Goal: Download file/media

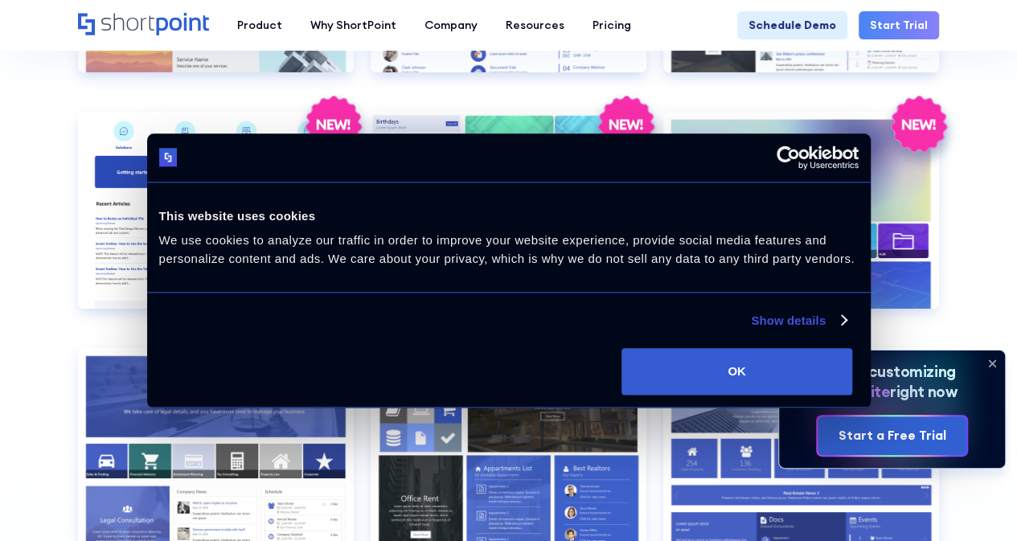
scroll to position [2814, 0]
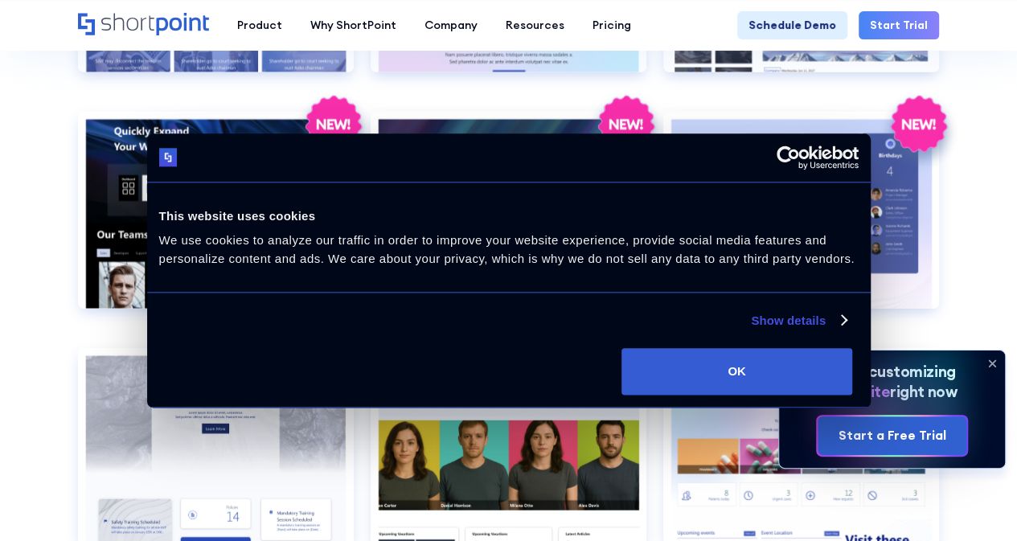
scroll to position [2091, 0]
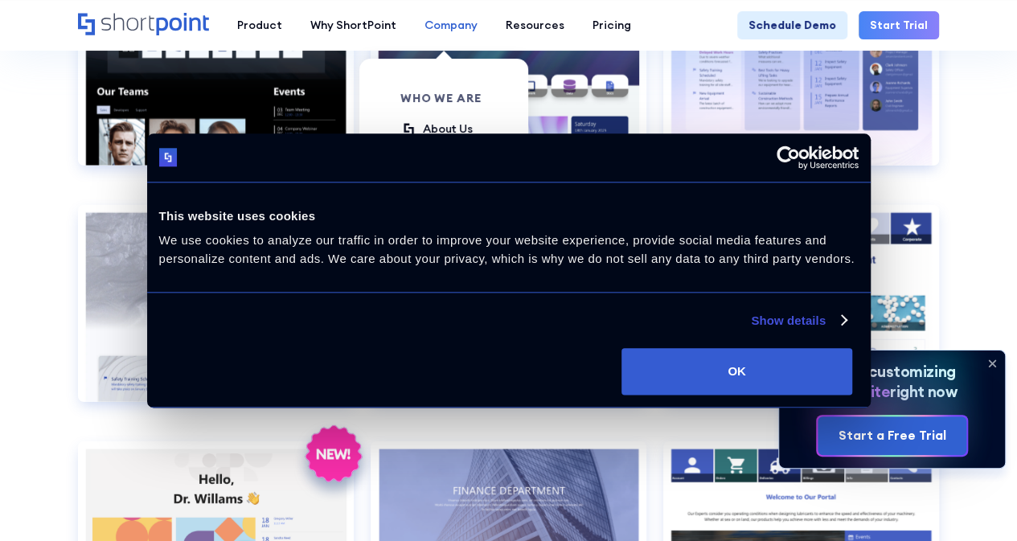
click at [445, 17] on div "Company" at bounding box center [451, 25] width 53 height 17
click at [453, 133] on div "About Us" at bounding box center [448, 129] width 50 height 17
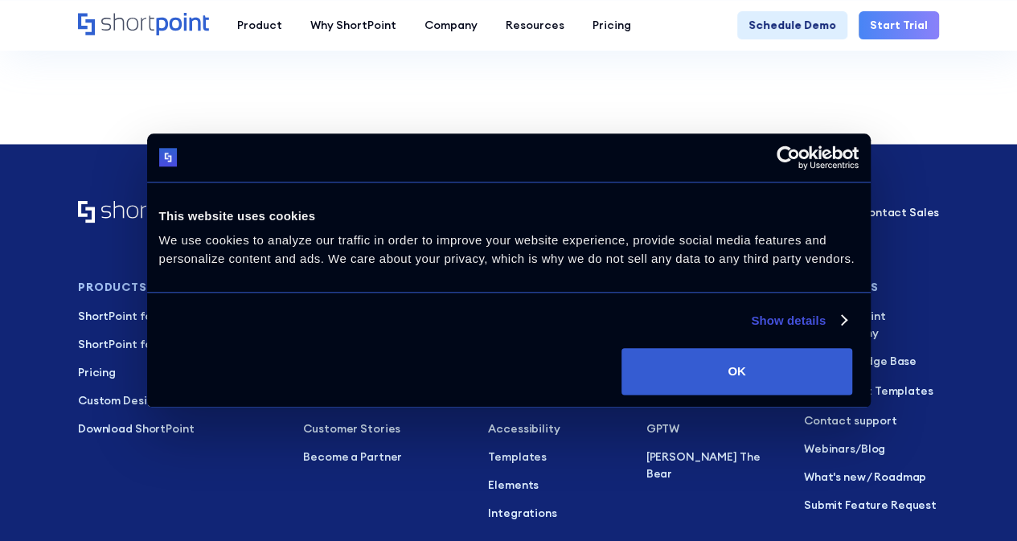
scroll to position [10621, 0]
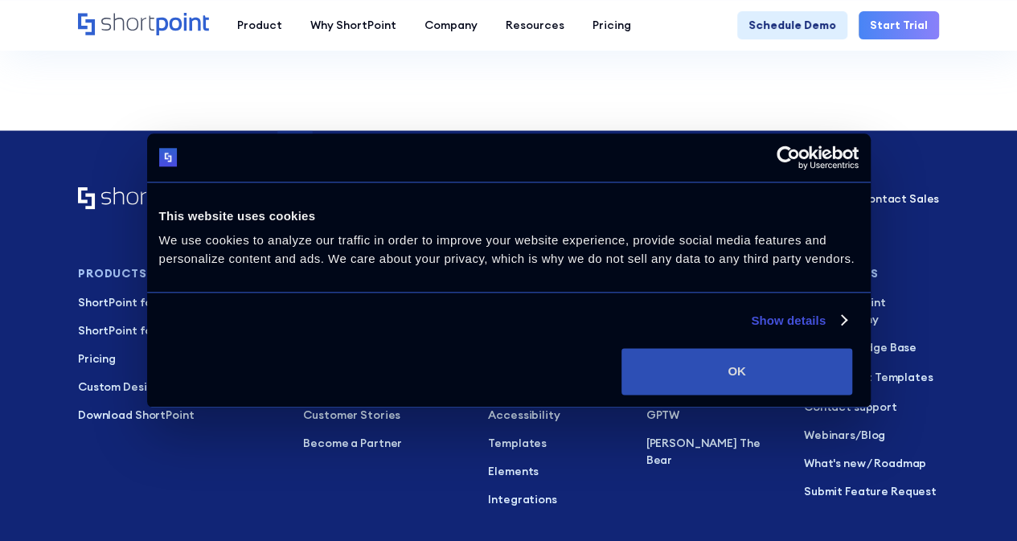
click at [852, 395] on button "OK" at bounding box center [737, 371] width 231 height 47
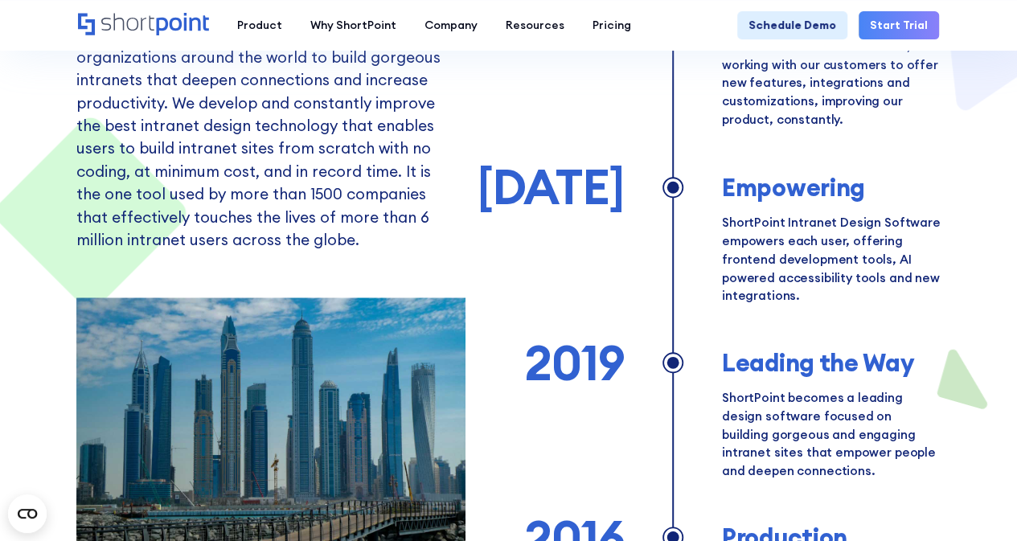
scroll to position [0, 0]
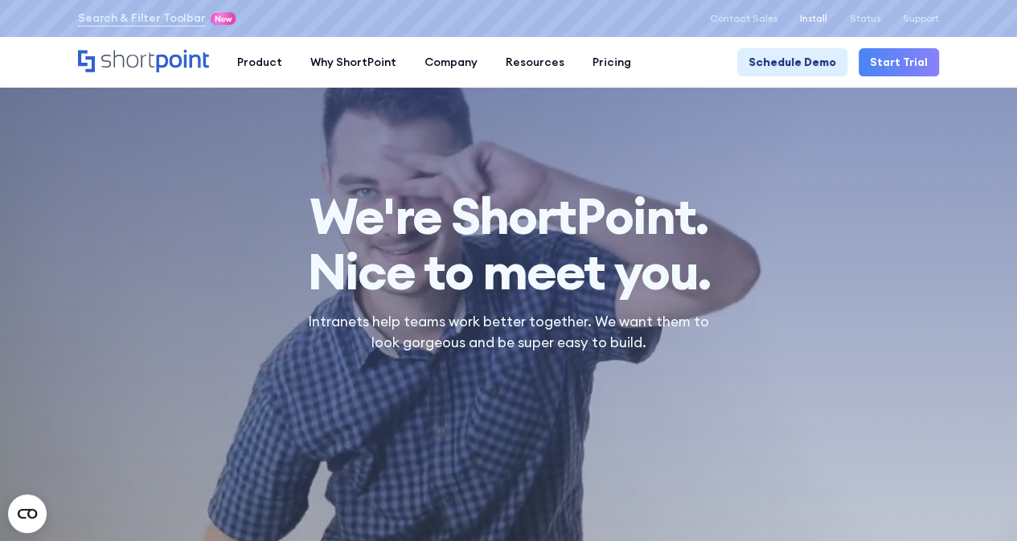
click at [817, 23] on p "Install" at bounding box center [813, 18] width 27 height 11
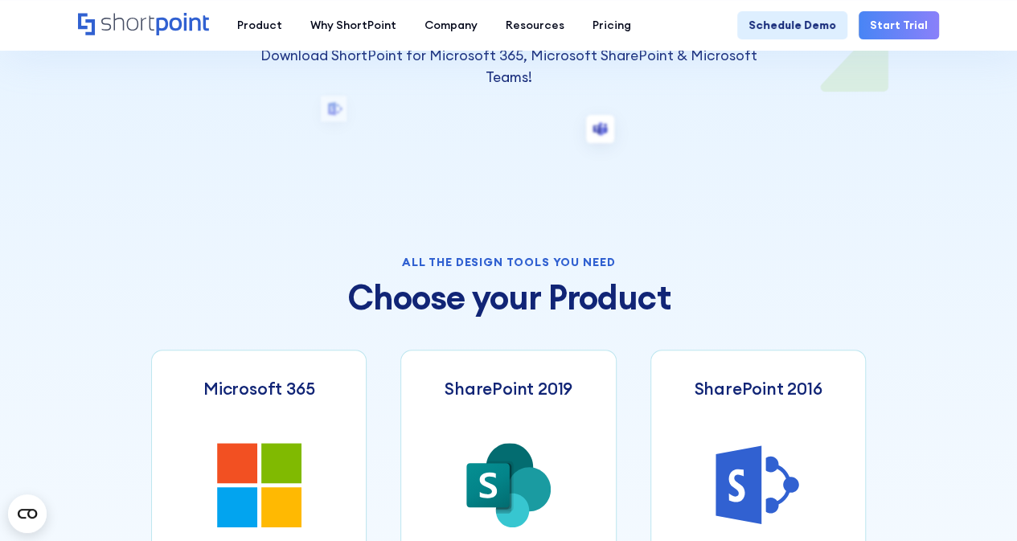
scroll to position [643, 0]
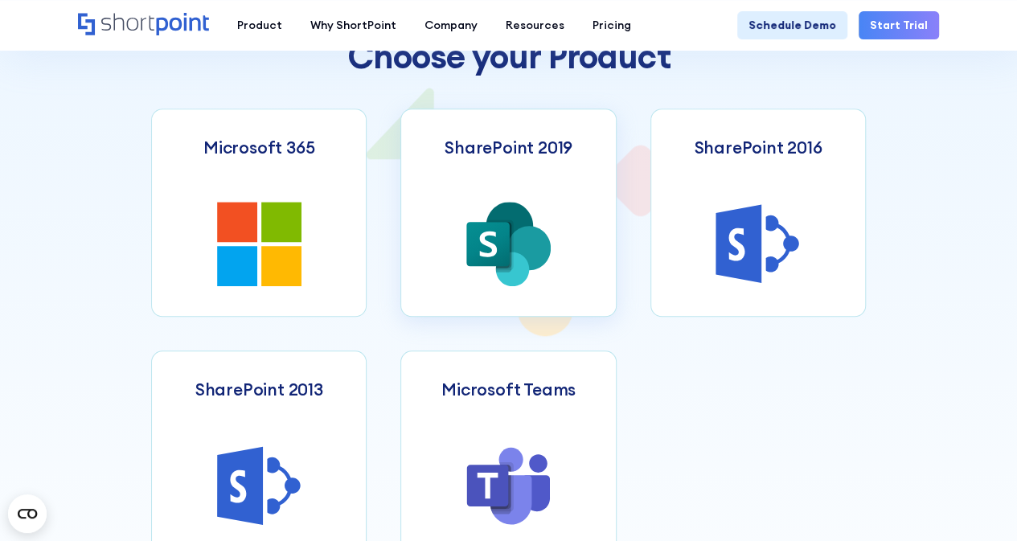
click at [493, 257] on icon at bounding box center [487, 244] width 43 height 44
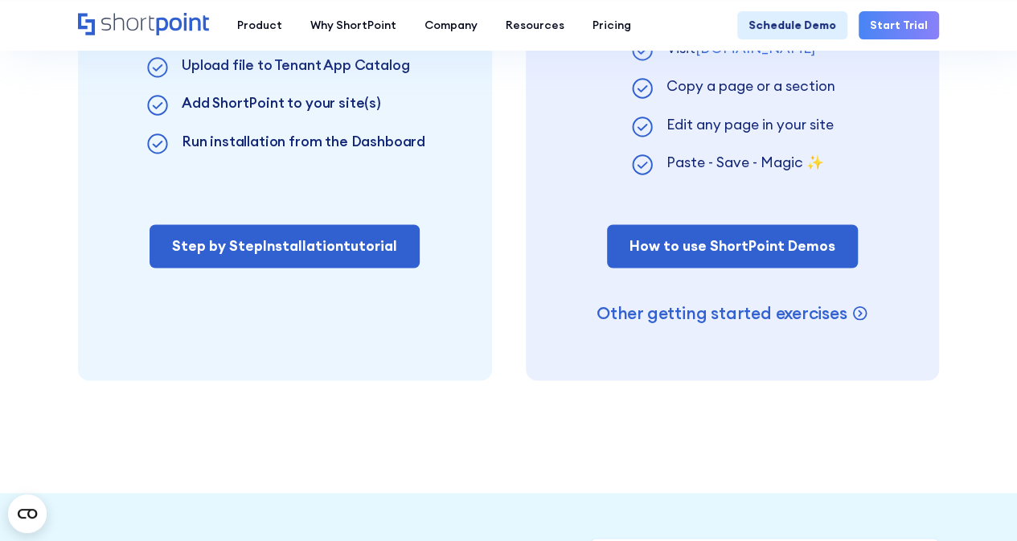
scroll to position [1206, 0]
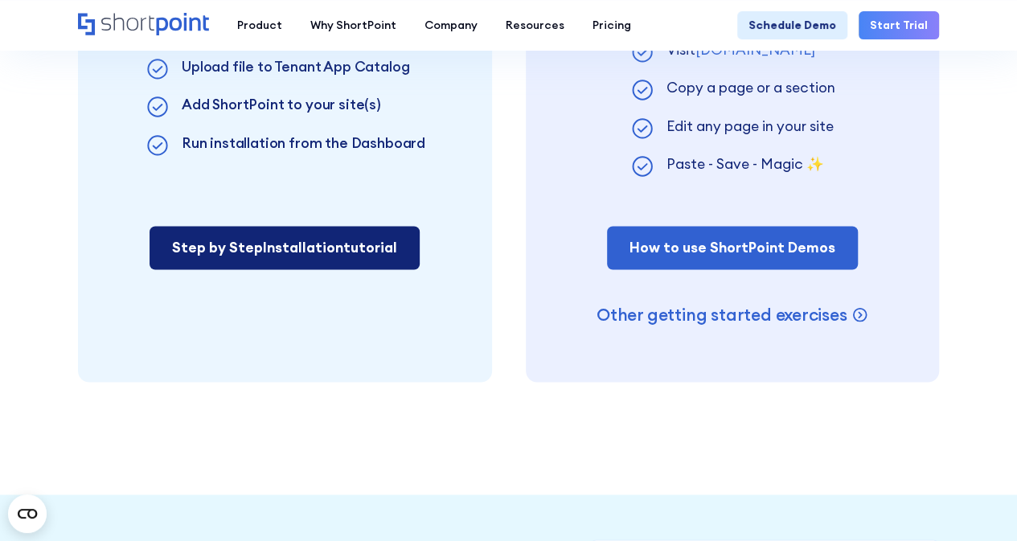
click at [285, 260] on link "Step by Step Installation tutorial" at bounding box center [285, 247] width 270 height 43
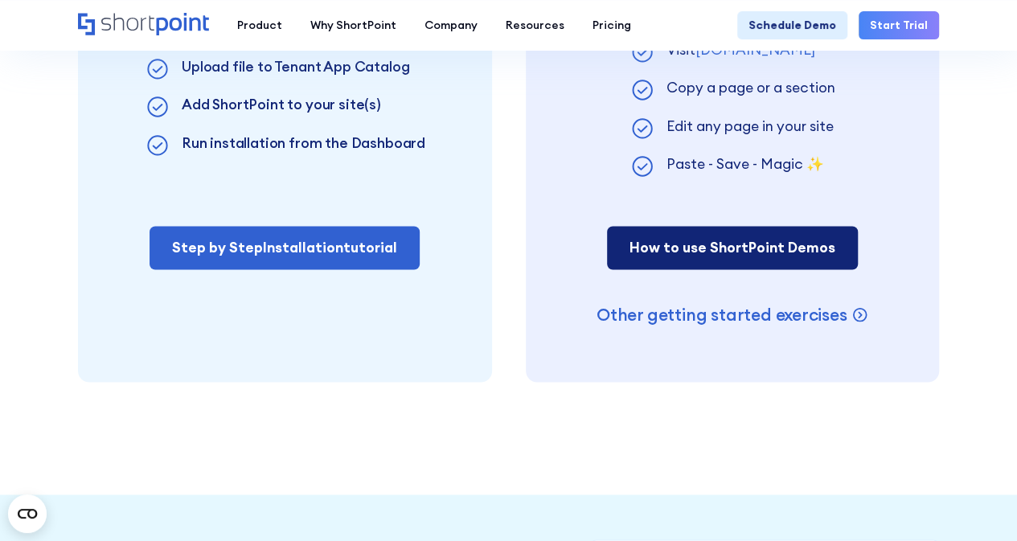
click at [766, 256] on link "How to use ShortPoint Demos" at bounding box center [732, 247] width 251 height 43
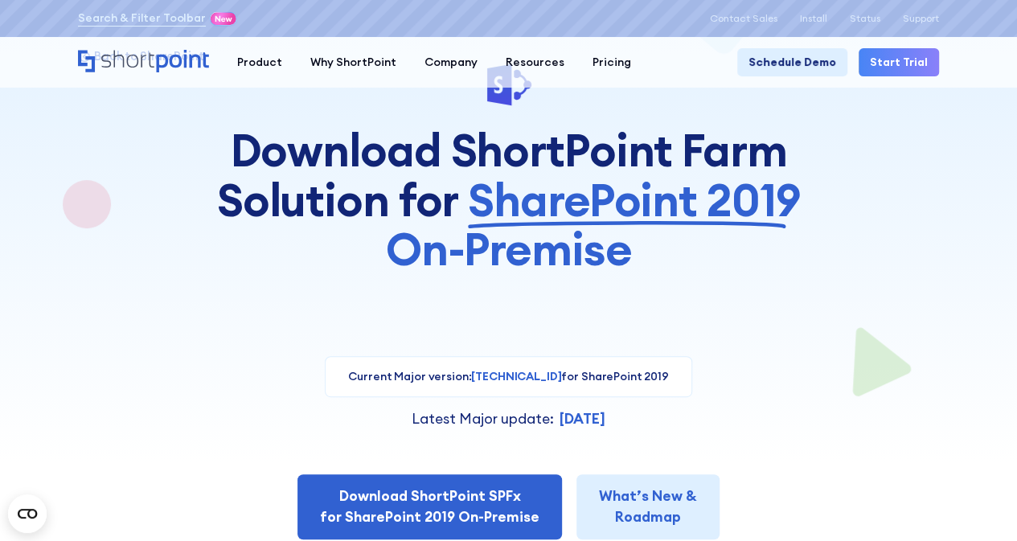
scroll to position [0, 0]
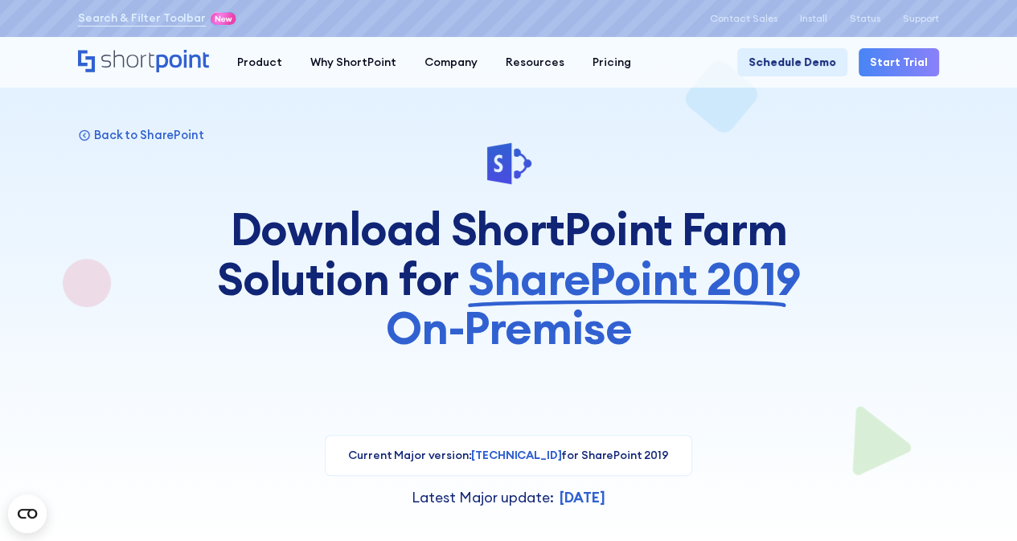
click at [153, 51] on icon "Home" at bounding box center [143, 61] width 131 height 23
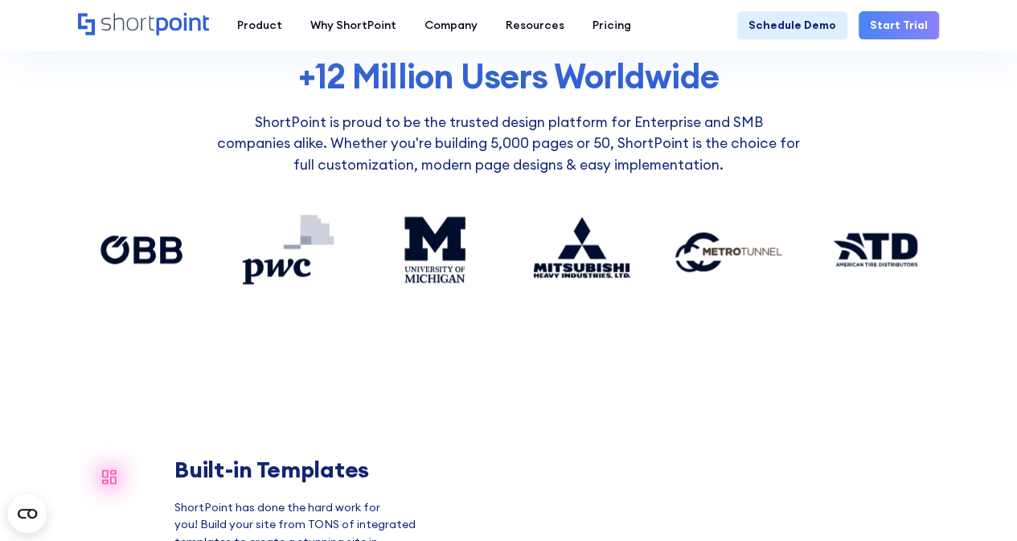
scroll to position [1045, 0]
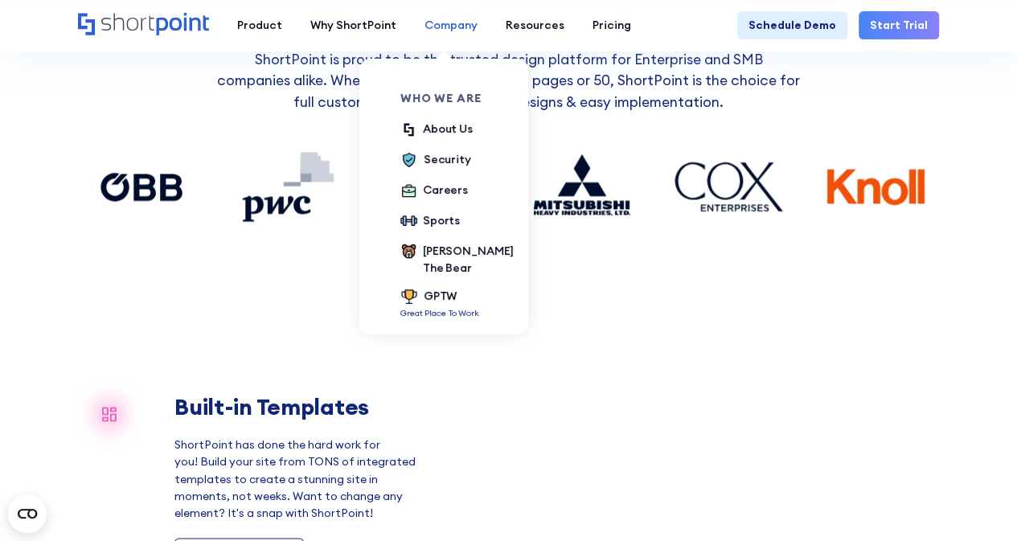
click at [446, 25] on div "Company" at bounding box center [451, 25] width 53 height 17
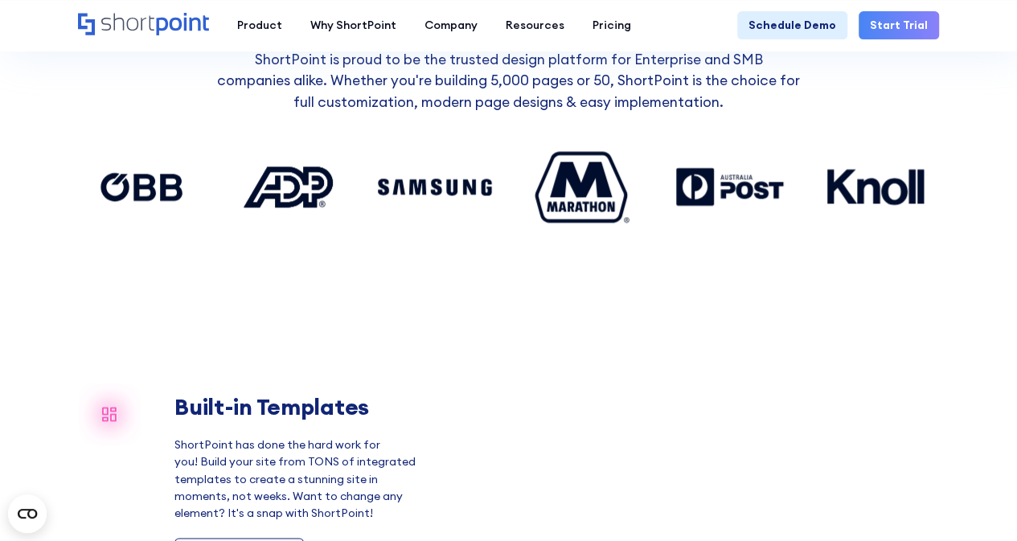
click at [913, 25] on link "Start Trial" at bounding box center [899, 25] width 80 height 28
